Goal: Go to known website: Access a specific website the user already knows

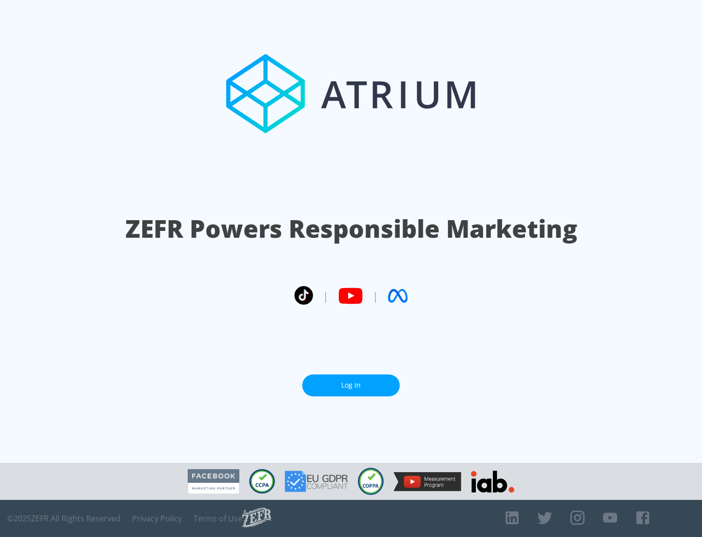
click at [351, 381] on link "Log In" at bounding box center [351, 385] width 98 height 22
